Goal: Task Accomplishment & Management: Manage account settings

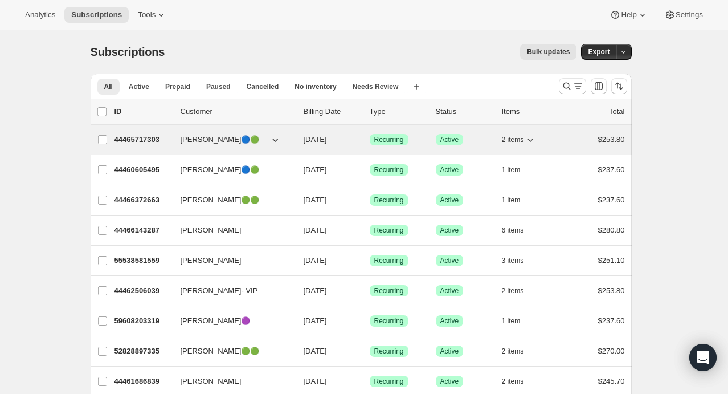
click at [531, 140] on icon "button" at bounding box center [530, 139] width 11 height 11
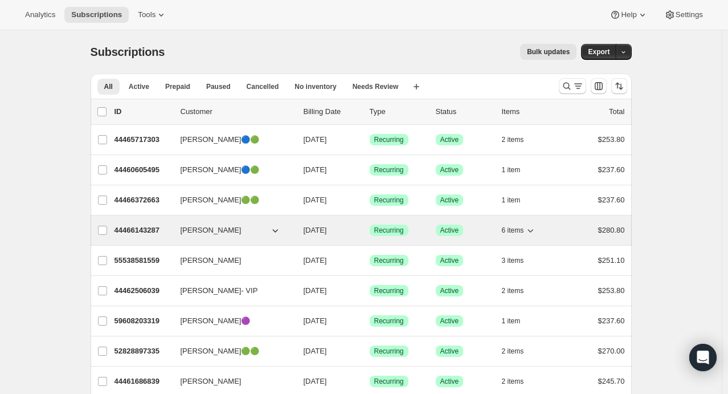
click at [536, 230] on icon "button" at bounding box center [530, 230] width 11 height 11
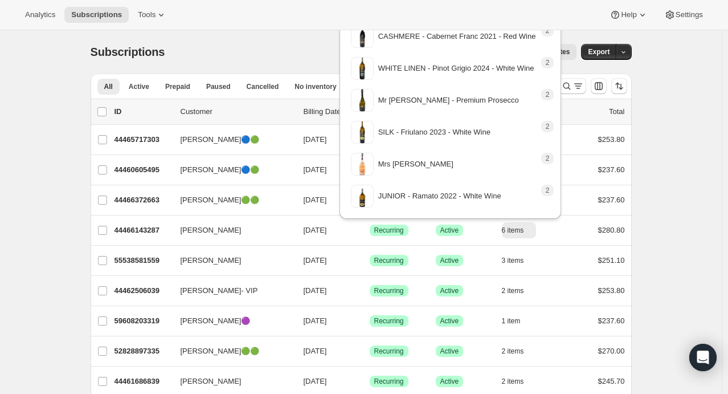
drag, startPoint x: 698, startPoint y: 109, endPoint x: 703, endPoint y: 114, distance: 6.9
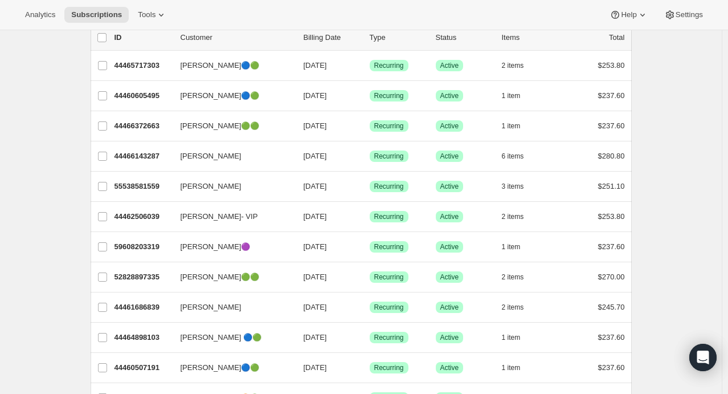
scroll to position [92, 0]
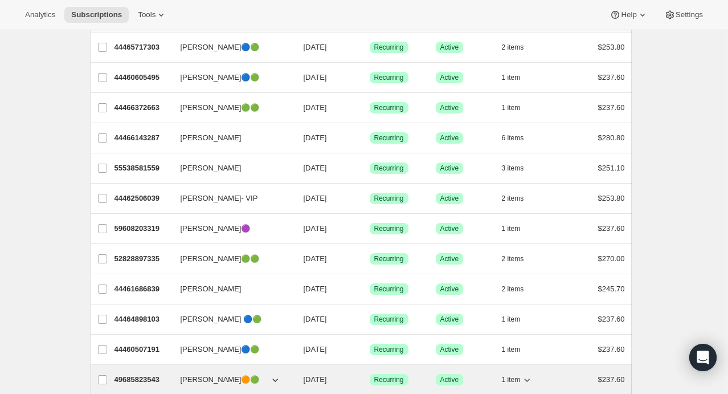
click at [532, 376] on icon "button" at bounding box center [526, 379] width 11 height 11
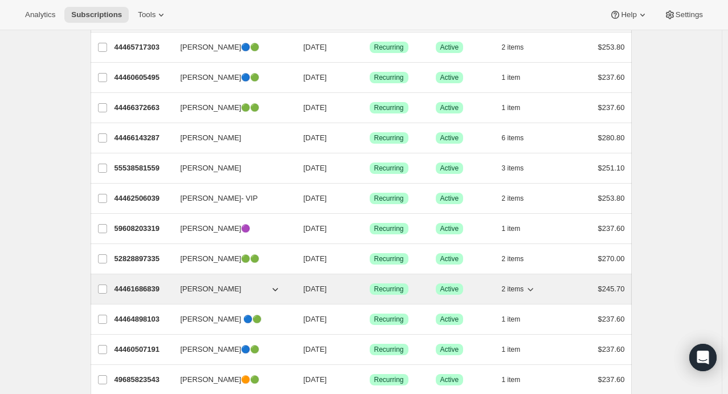
click at [535, 286] on icon "button" at bounding box center [530, 288] width 11 height 11
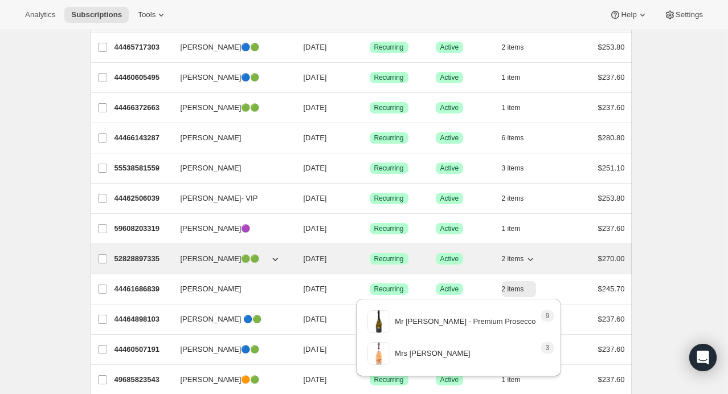
click at [534, 258] on icon "button" at bounding box center [531, 259] width 6 height 3
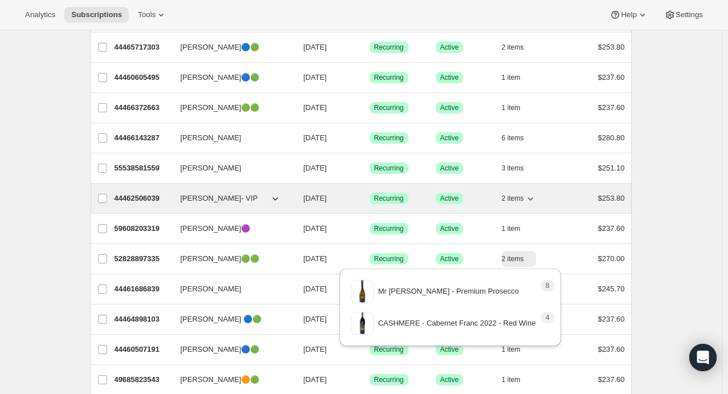
click at [532, 198] on icon "button" at bounding box center [531, 198] width 6 height 3
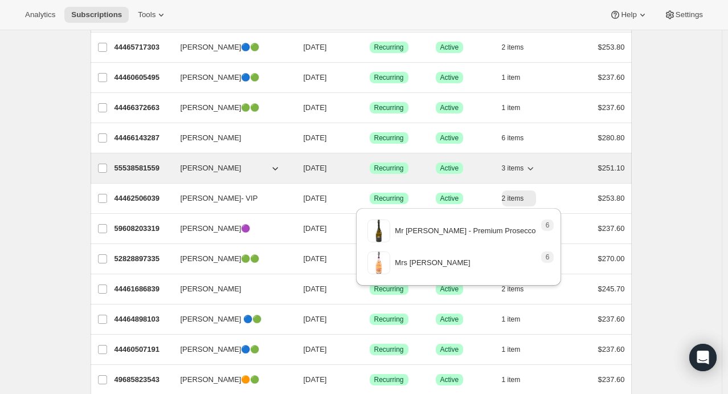
click at [531, 167] on icon "button" at bounding box center [530, 167] width 11 height 11
